Goal: Navigation & Orientation: Find specific page/section

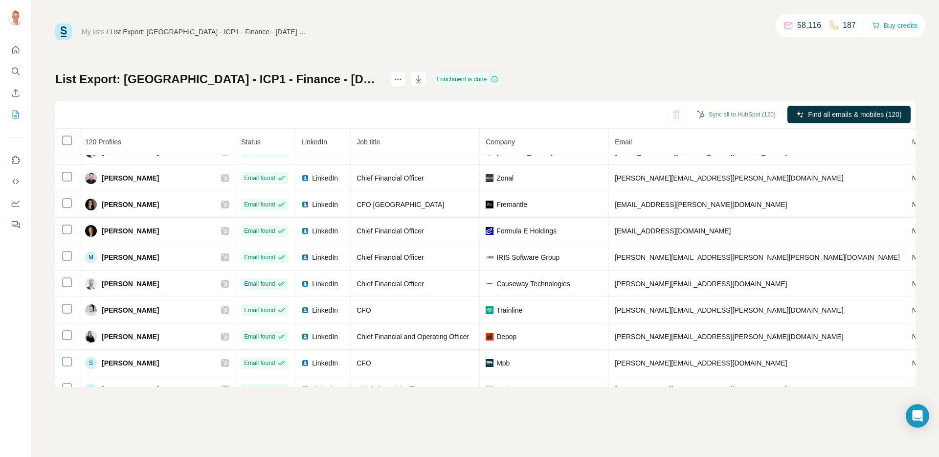
scroll to position [798, 0]
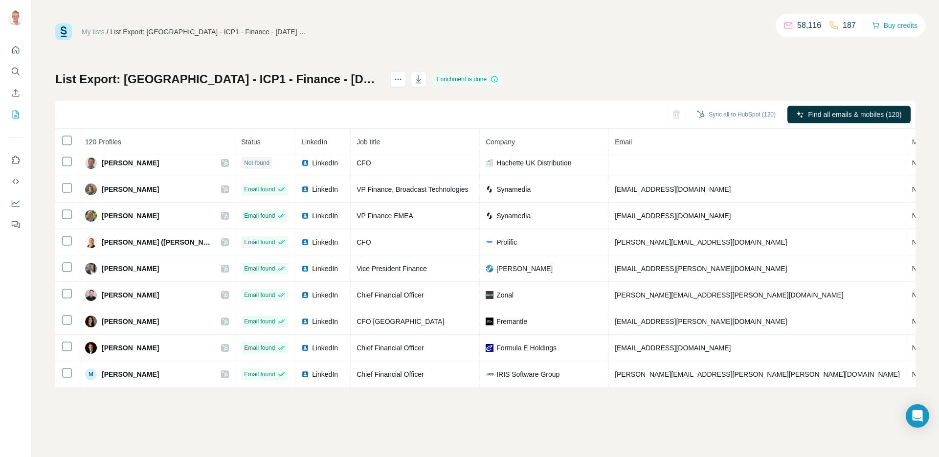
click at [96, 31] on link "My lists" at bounding box center [93, 32] width 23 height 8
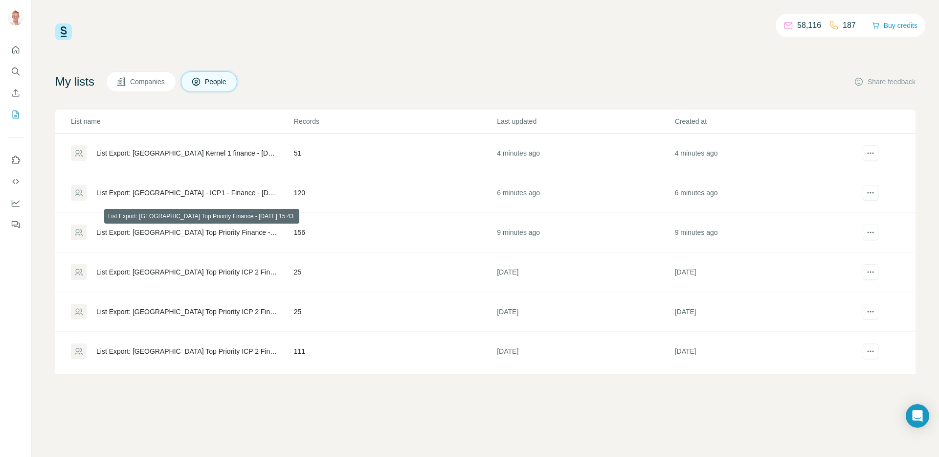
click at [150, 232] on div "List Export: UK Top Priority Finance - 14/08/2025 15:43" at bounding box center [186, 232] width 181 height 10
